Goal: Task Accomplishment & Management: Use online tool/utility

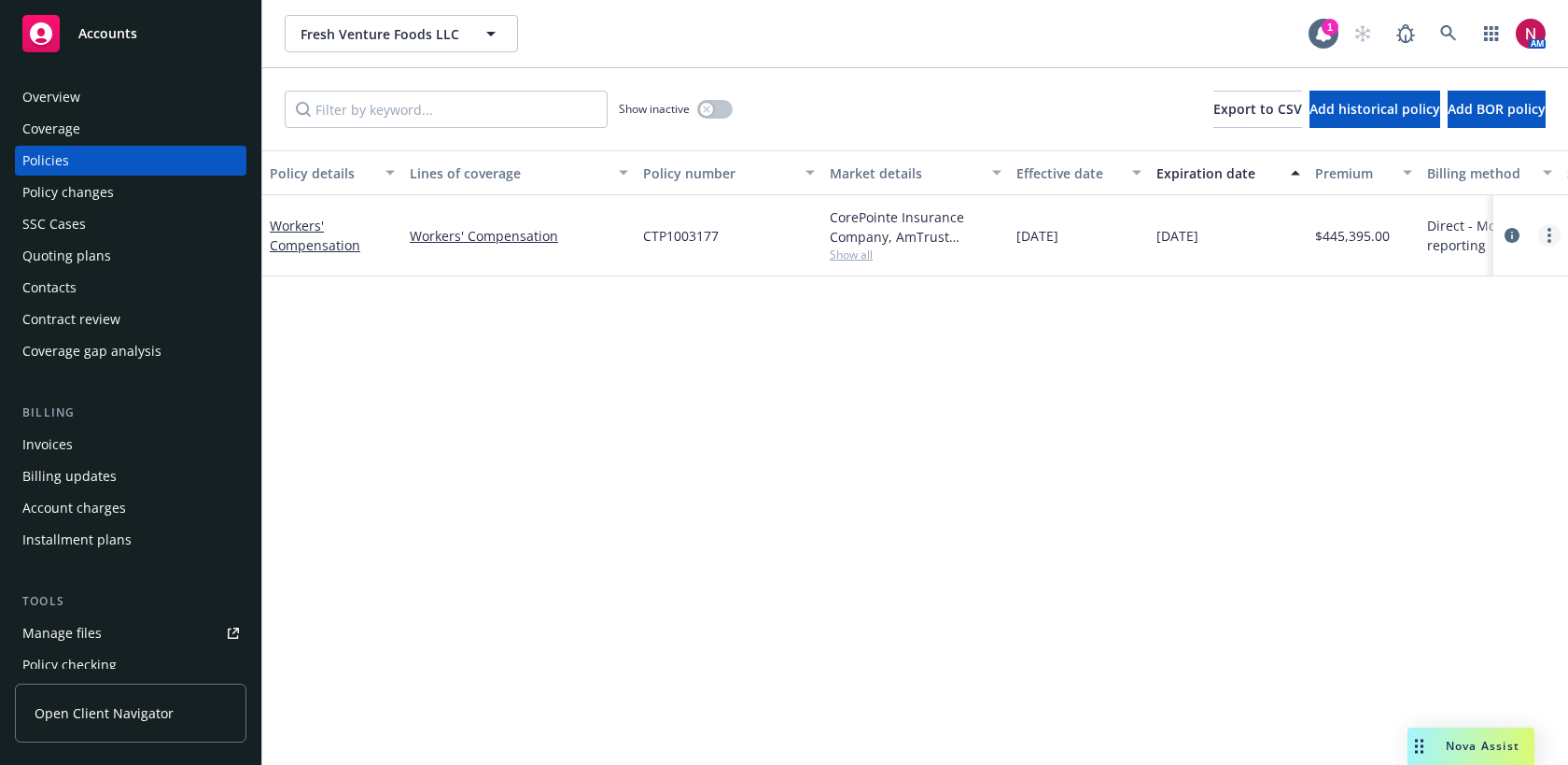
click at [1548, 234] on circle "more" at bounding box center [1549, 236] width 4 height 4
click at [1446, 507] on link "Copy logging email" at bounding box center [1449, 497] width 219 height 37
